Goal: Task Accomplishment & Management: Manage account settings

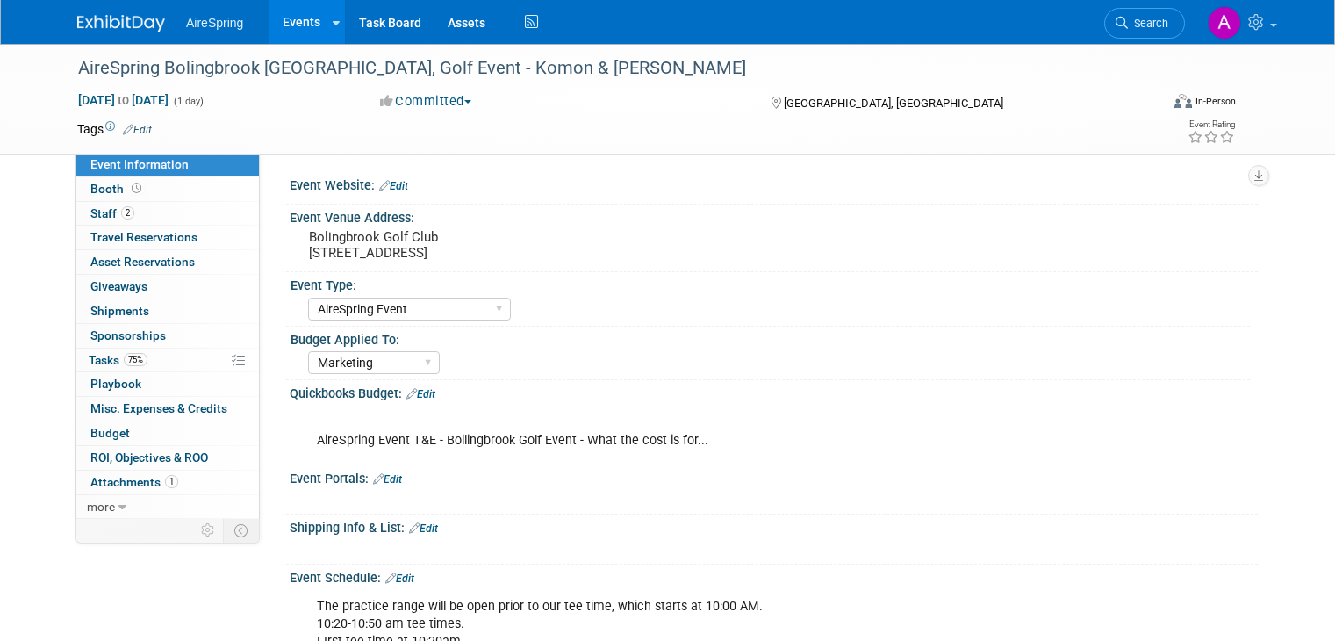
select select "AireSpring Event"
select select "Marketing"
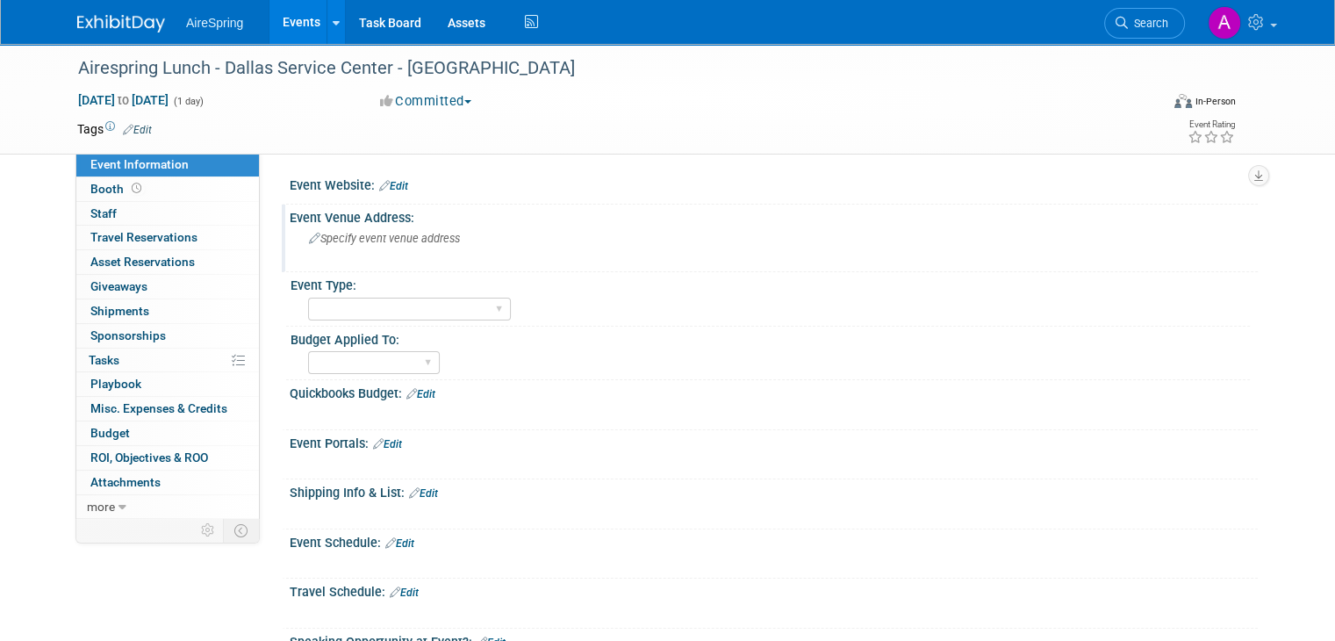
click at [401, 233] on span "Specify event venue address" at bounding box center [384, 238] width 151 height 13
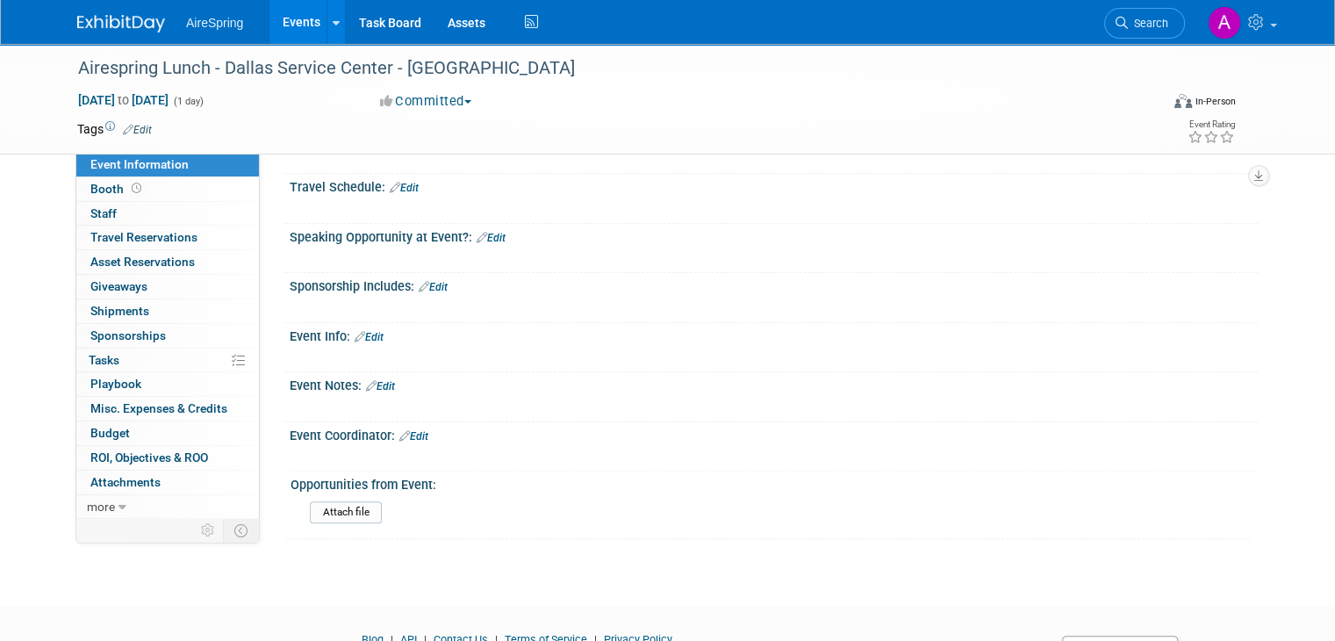
scroll to position [407, 0]
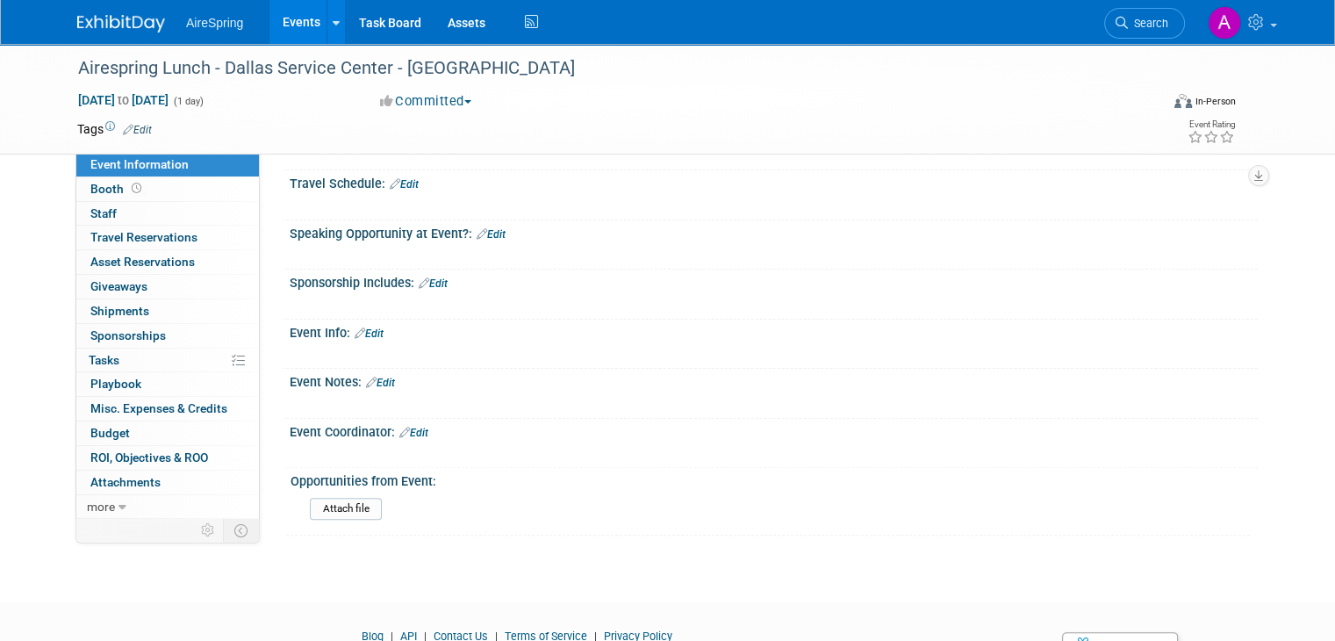
click at [358, 331] on link "Edit" at bounding box center [369, 333] width 29 height 12
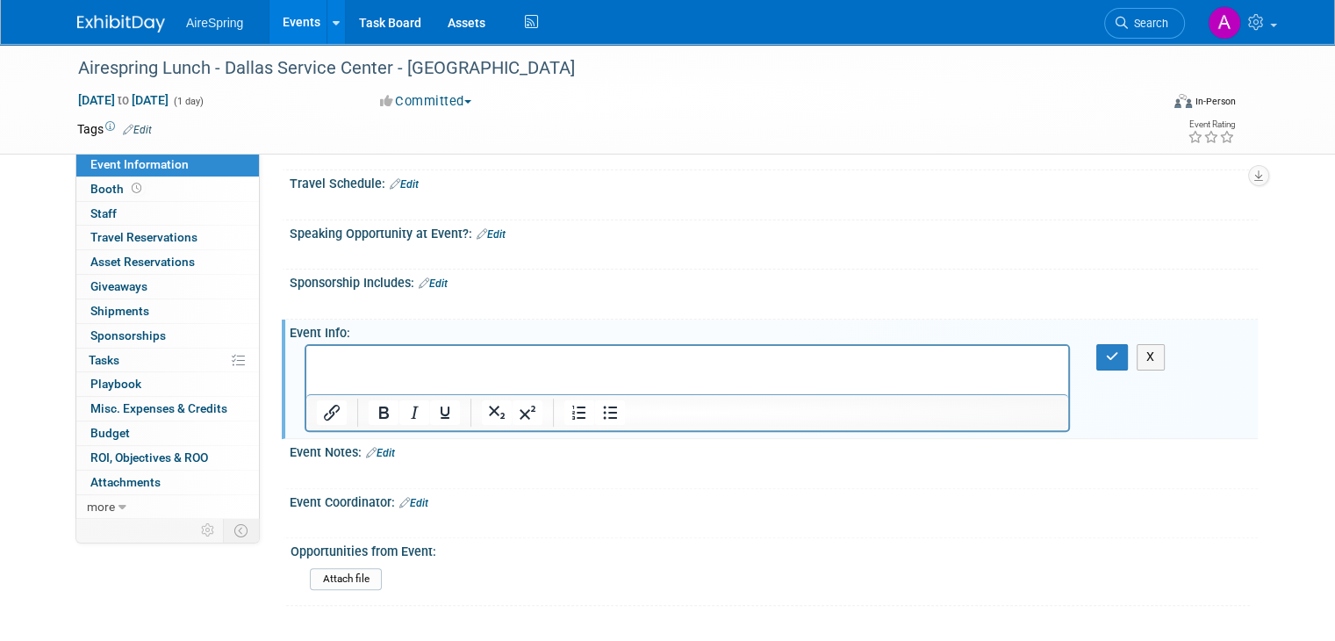
scroll to position [0, 0]
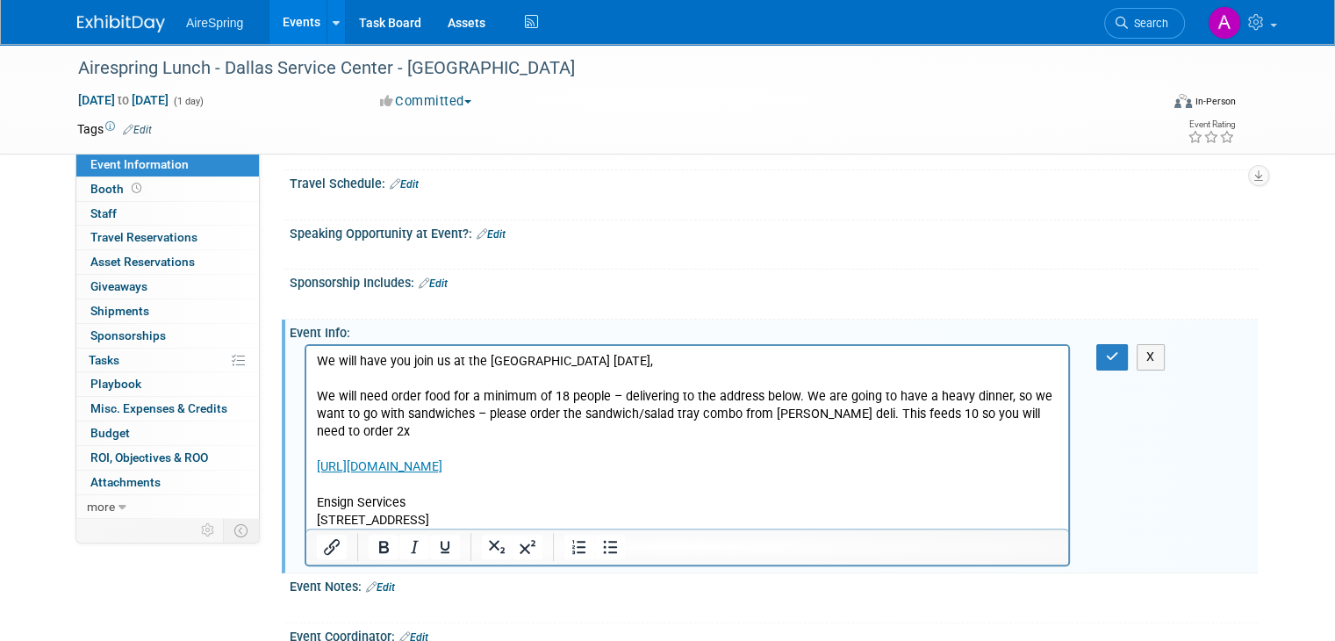
click at [639, 362] on p "We will have you join us at the Dallas Service center Wednesday 10/1," at bounding box center [688, 362] width 742 height 18
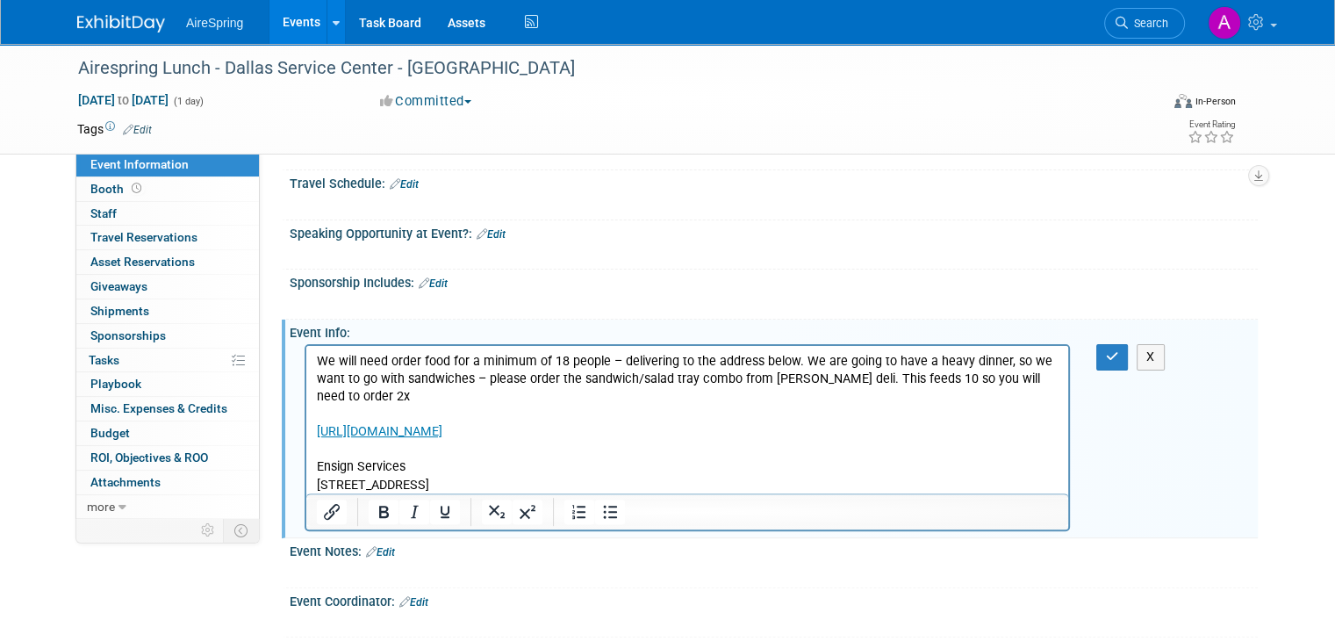
click at [1039, 382] on p "We will need order food for a minimum of 18 people – delivering to the address …" at bounding box center [688, 379] width 742 height 53
drag, startPoint x: 430, startPoint y: 483, endPoint x: 305, endPoint y: 450, distance: 128.8
click at [306, 450] on html "We will need order food for a minimum of 18 people – delivering to the address …" at bounding box center [687, 429] width 762 height 166
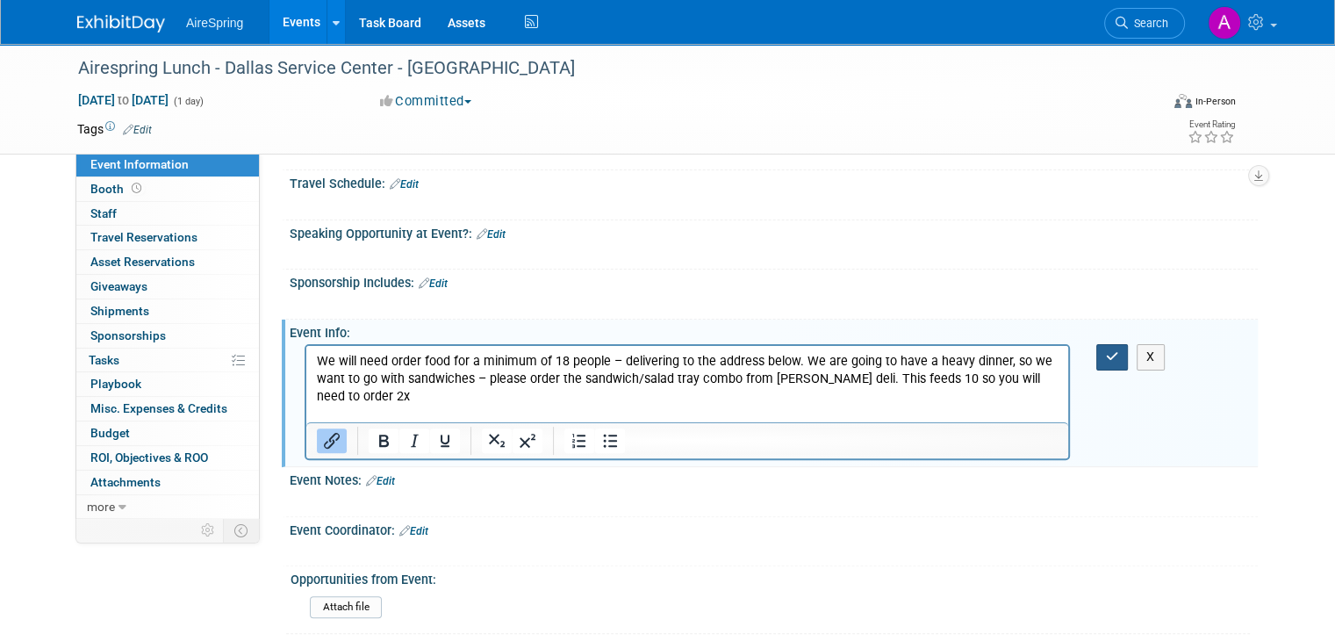
click at [1129, 350] on button "button" at bounding box center [1112, 356] width 32 height 25
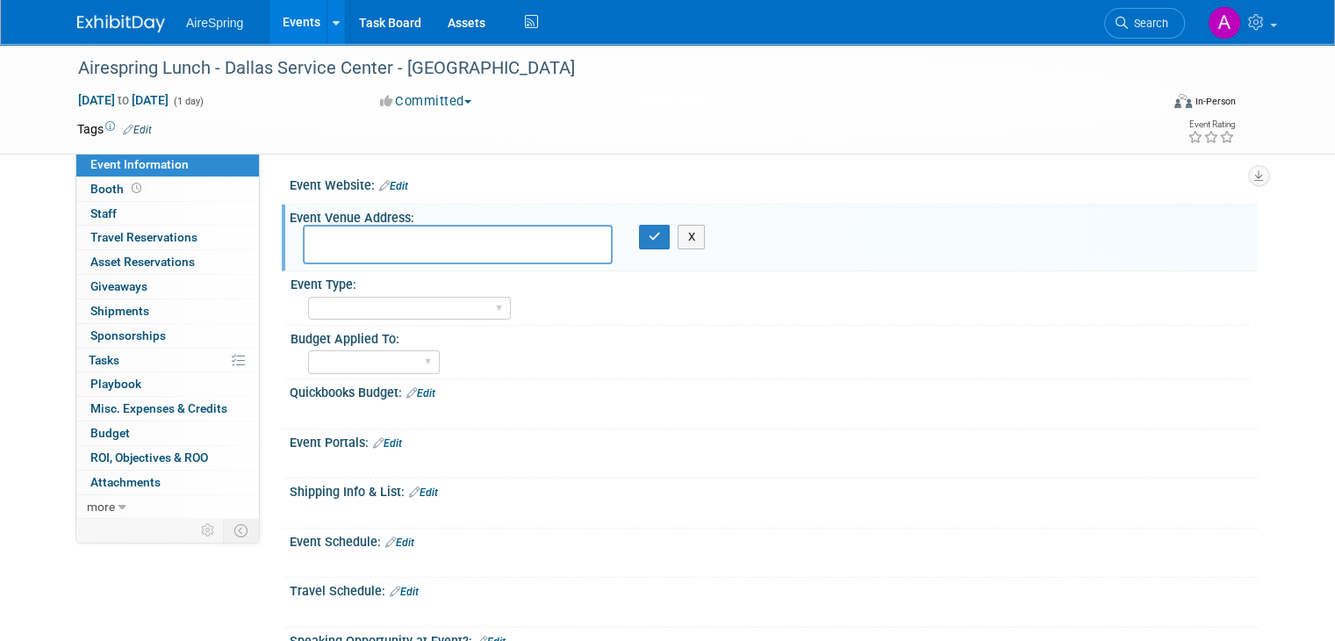
click at [508, 242] on textarea at bounding box center [458, 244] width 310 height 39
paste textarea "Ensign Services 14800 Landmark Blvd suite 800 Dallas, TX 75254"
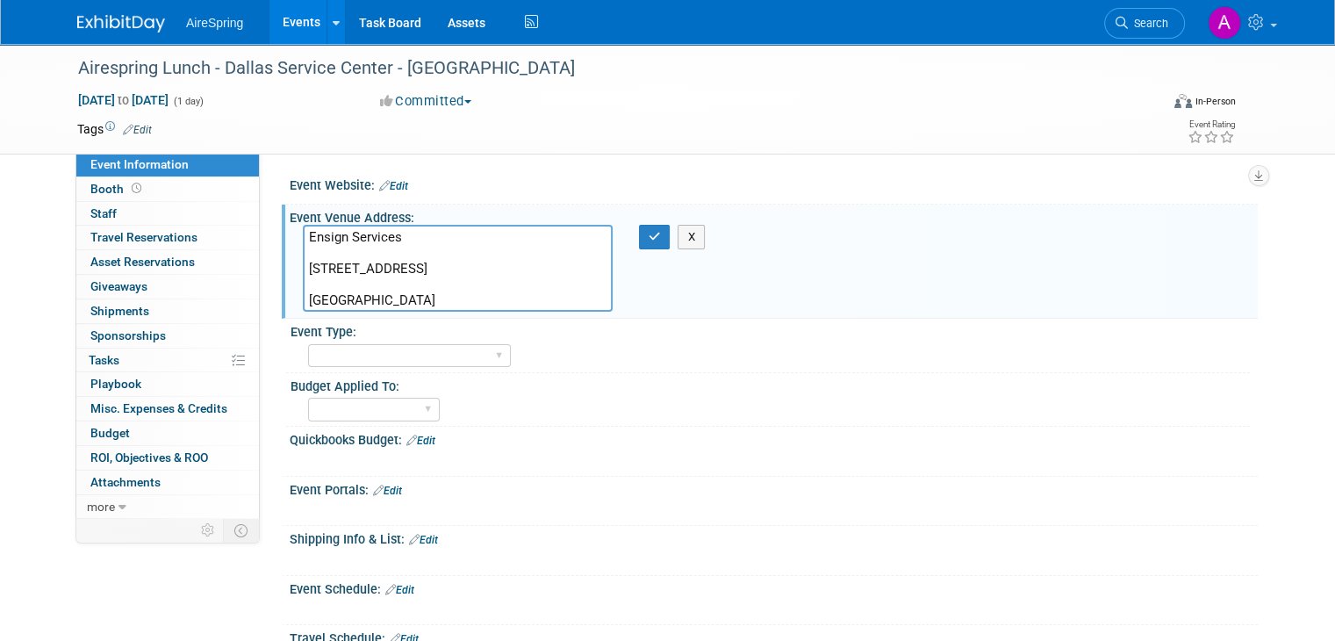
click at [342, 250] on textarea "Ensign Services 14800 Landmark Blvd suite 800 Dallas, TX 75254" at bounding box center [458, 268] width 310 height 87
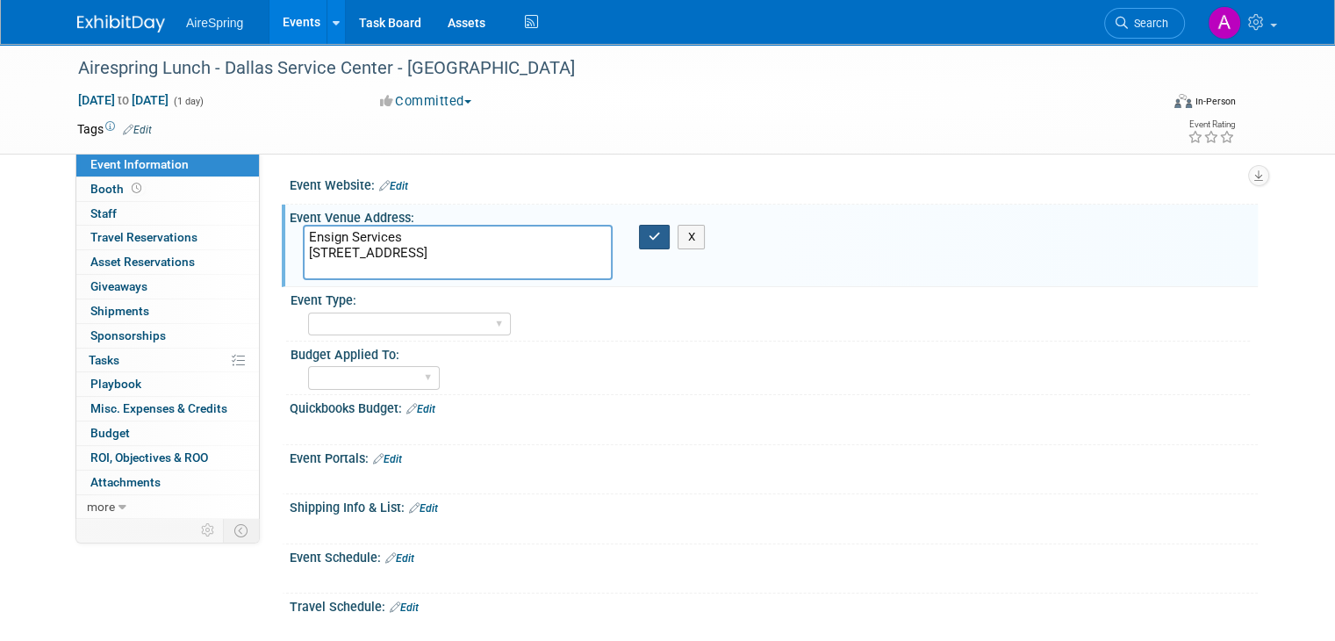
type textarea "Ensign Services 14800 Landmark Blvd suite 800 Dallas, TX 75254"
click at [649, 232] on icon "button" at bounding box center [655, 236] width 12 height 11
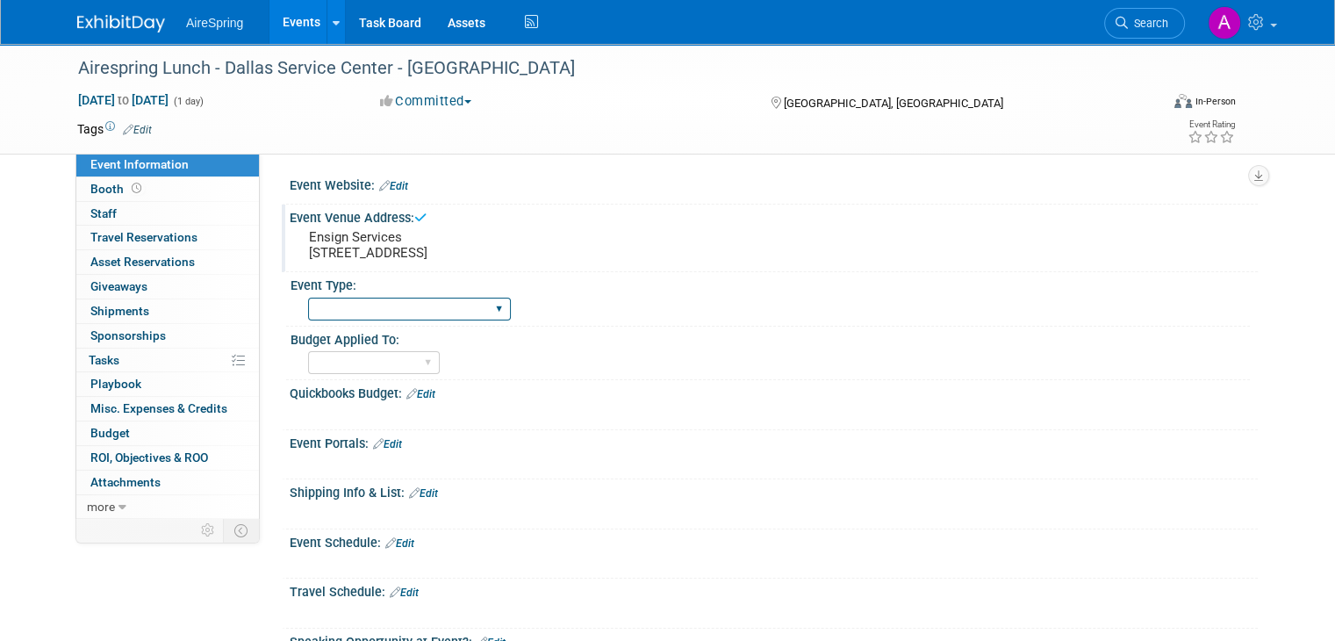
click at [451, 321] on select "AireSpring Event AireSpring Internal Partner Event Training Tradeshow - Exhibit…" at bounding box center [409, 309] width 203 height 24
select select "Customer Visit"
click at [308, 312] on select "AireSpring Event AireSpring Internal Partner Event Training Tradeshow - Exhibit…" at bounding box center [409, 309] width 203 height 24
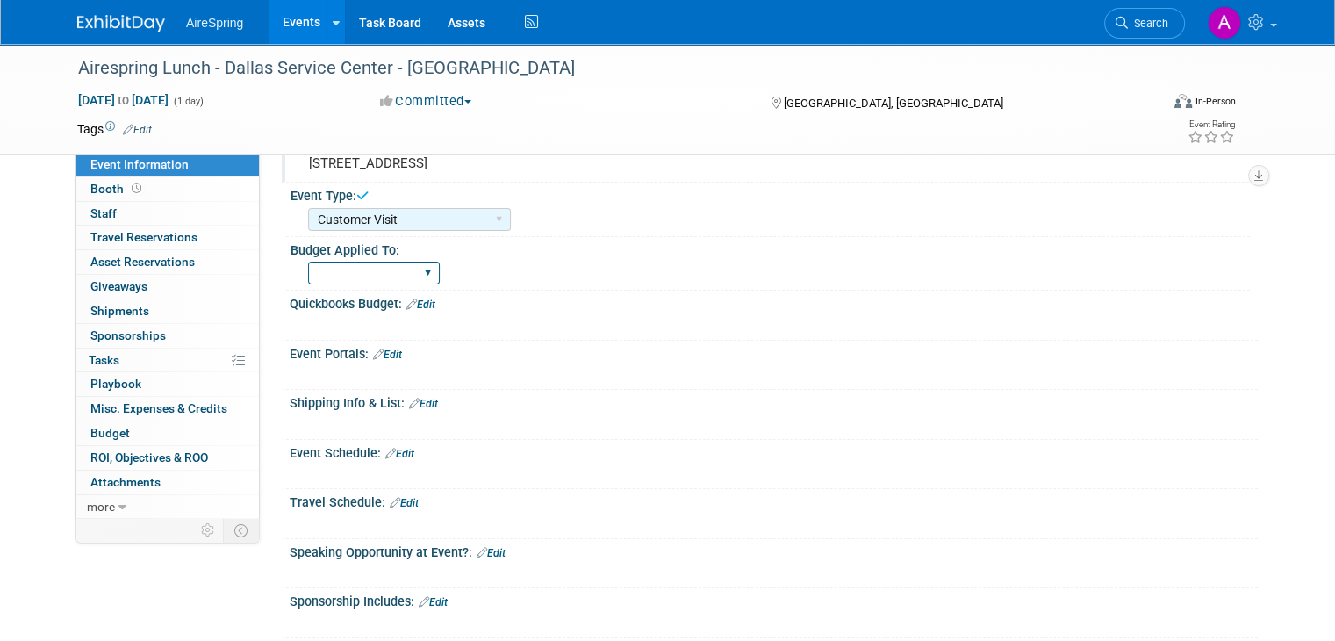
click at [348, 277] on select "Marketing Sales Operations Customer" at bounding box center [374, 274] width 132 height 24
select select "Operations"
click at [308, 276] on select "Marketing Sales Operations Customer" at bounding box center [374, 274] width 132 height 24
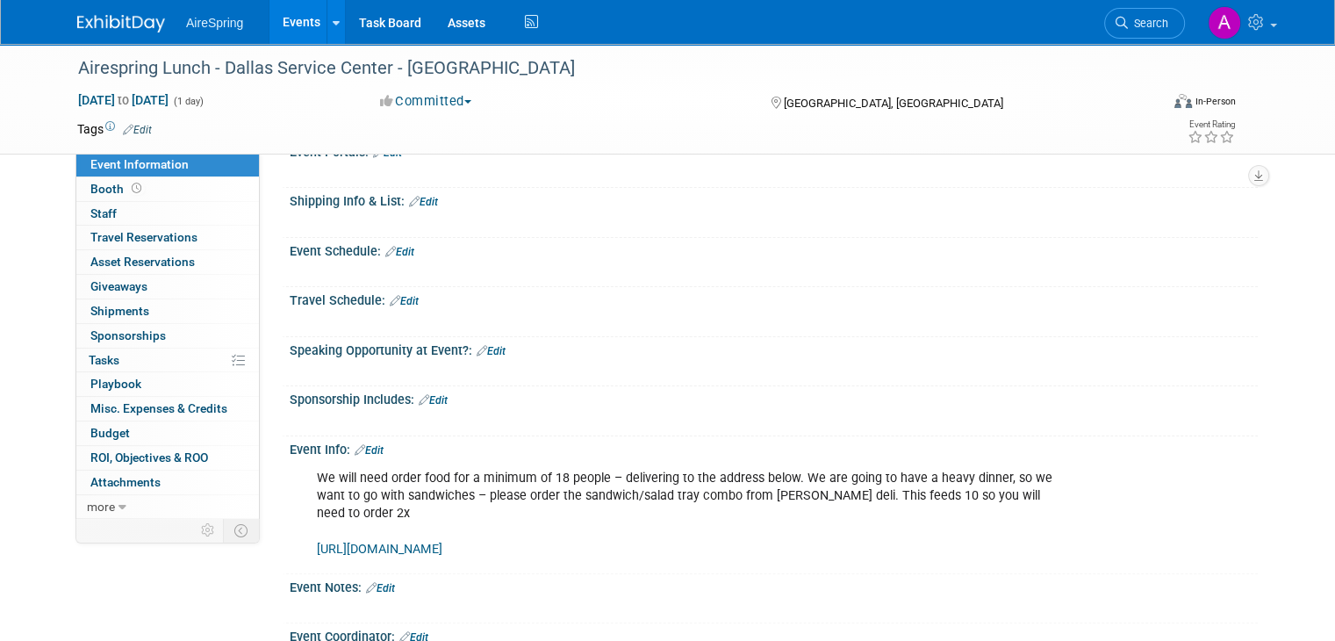
scroll to position [0, 0]
